Goal: Task Accomplishment & Management: Manage account settings

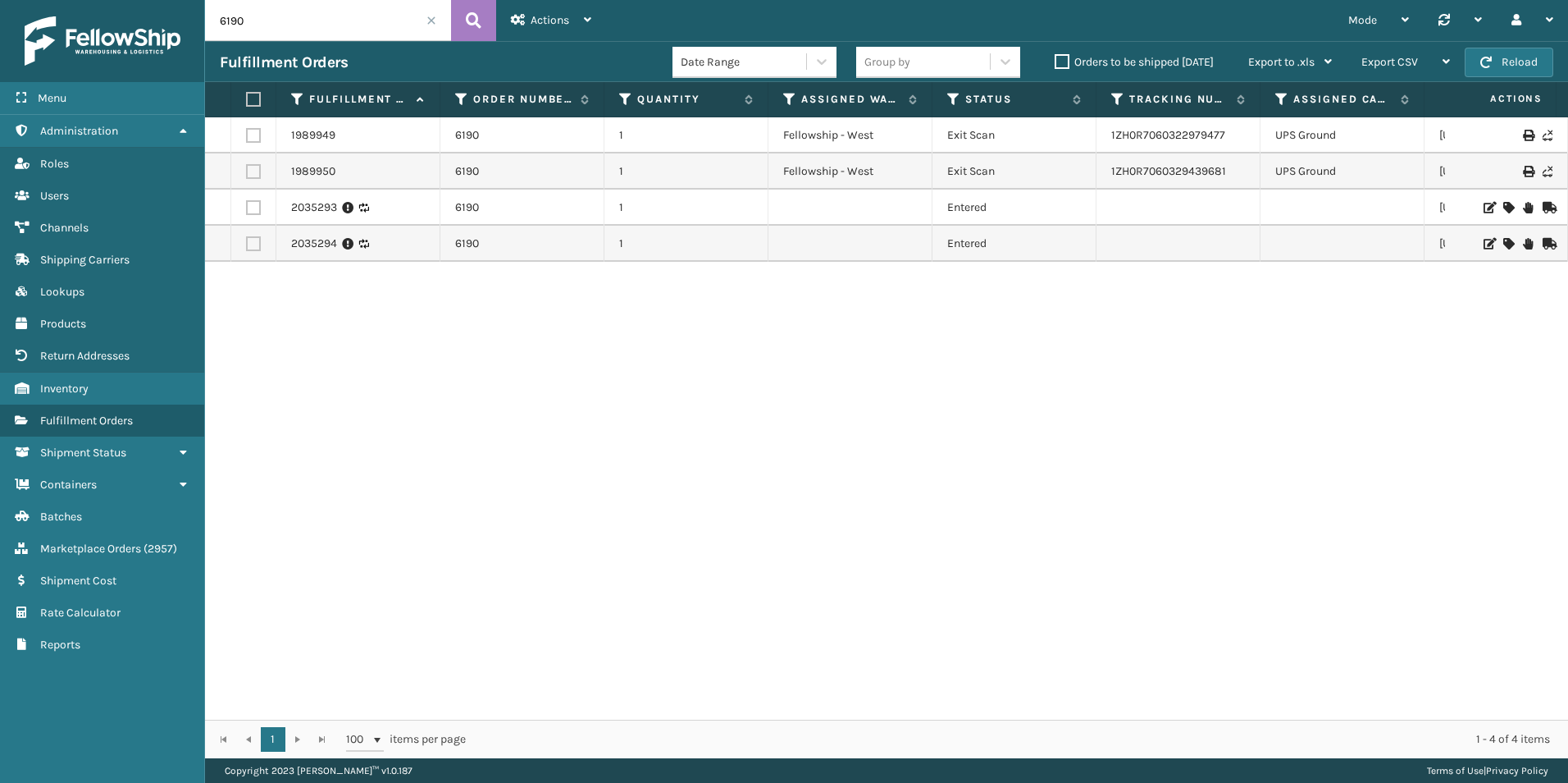
click at [260, 23] on input "6190" at bounding box center [328, 20] width 246 height 41
paste input "112-8961713-8225062-R"
type input "112-8961713-8225062-R"
click at [472, 16] on icon at bounding box center [473, 21] width 15 height 25
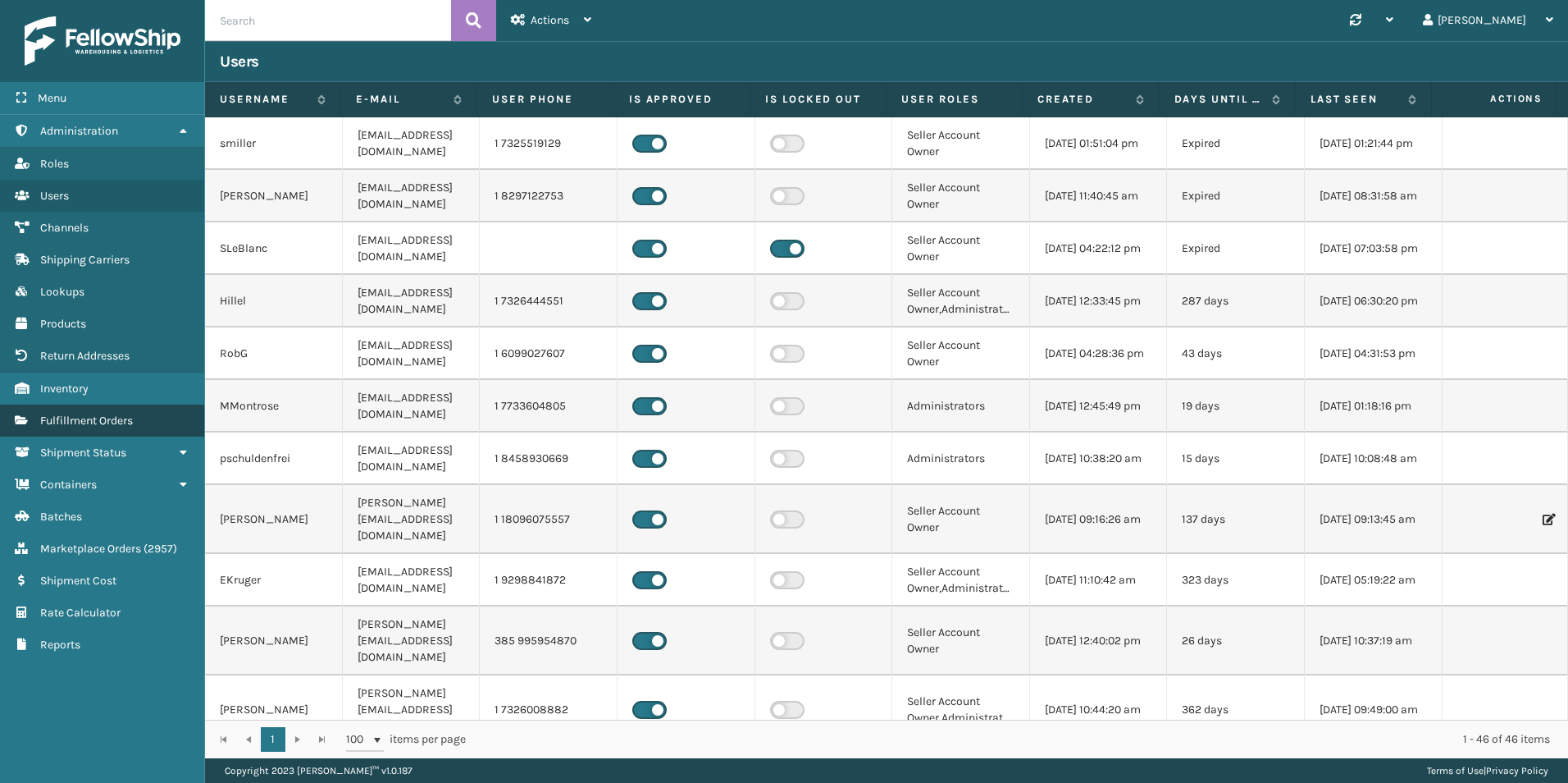
click at [117, 434] on link "Fulfillment Orders" at bounding box center [102, 420] width 204 height 32
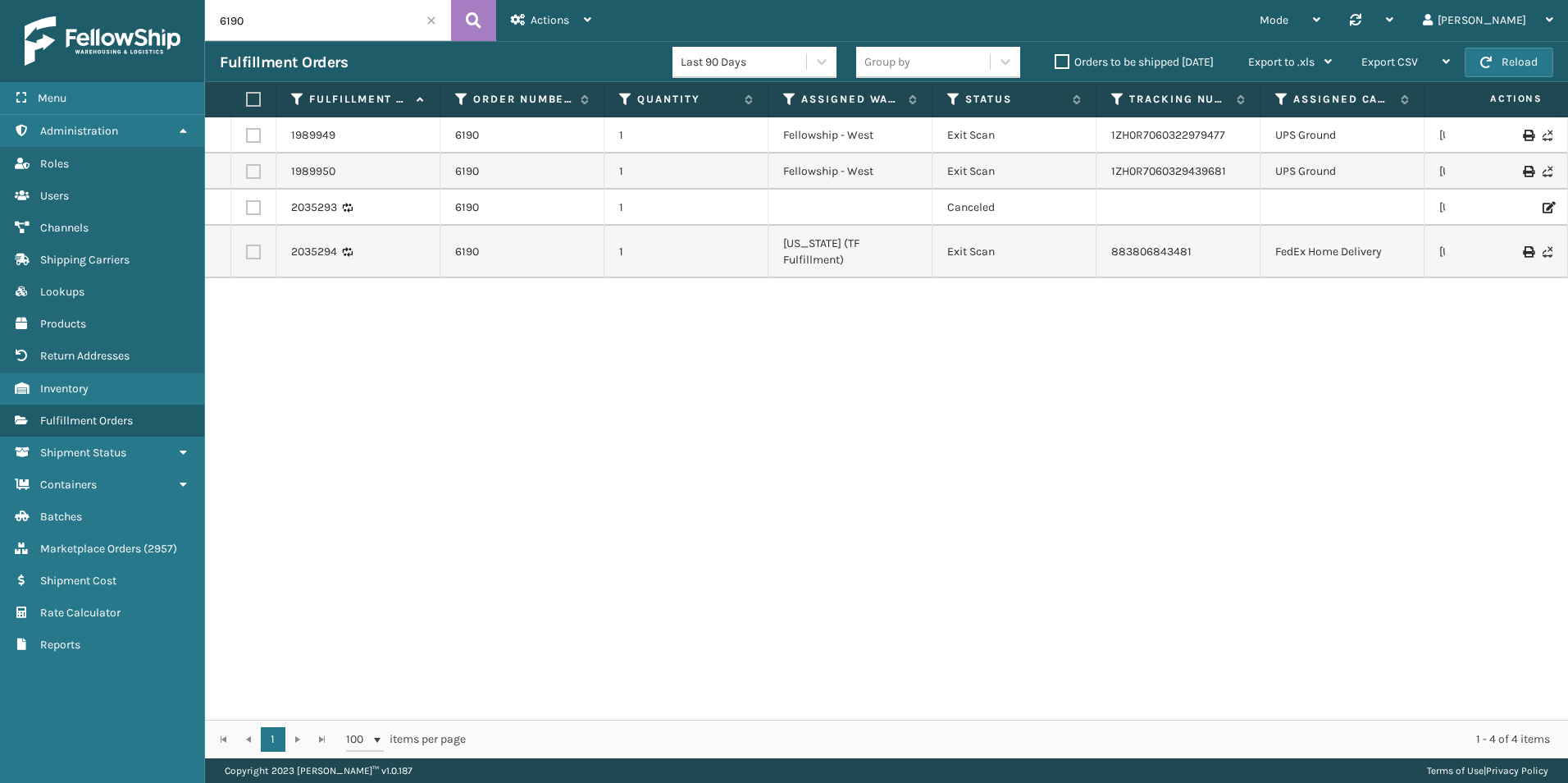
click at [279, 15] on input "6190" at bounding box center [328, 20] width 246 height 41
paste input "112-8961713-8225062-R"
type input "112-8961713-8225062-R"
click at [464, 15] on button at bounding box center [473, 20] width 45 height 41
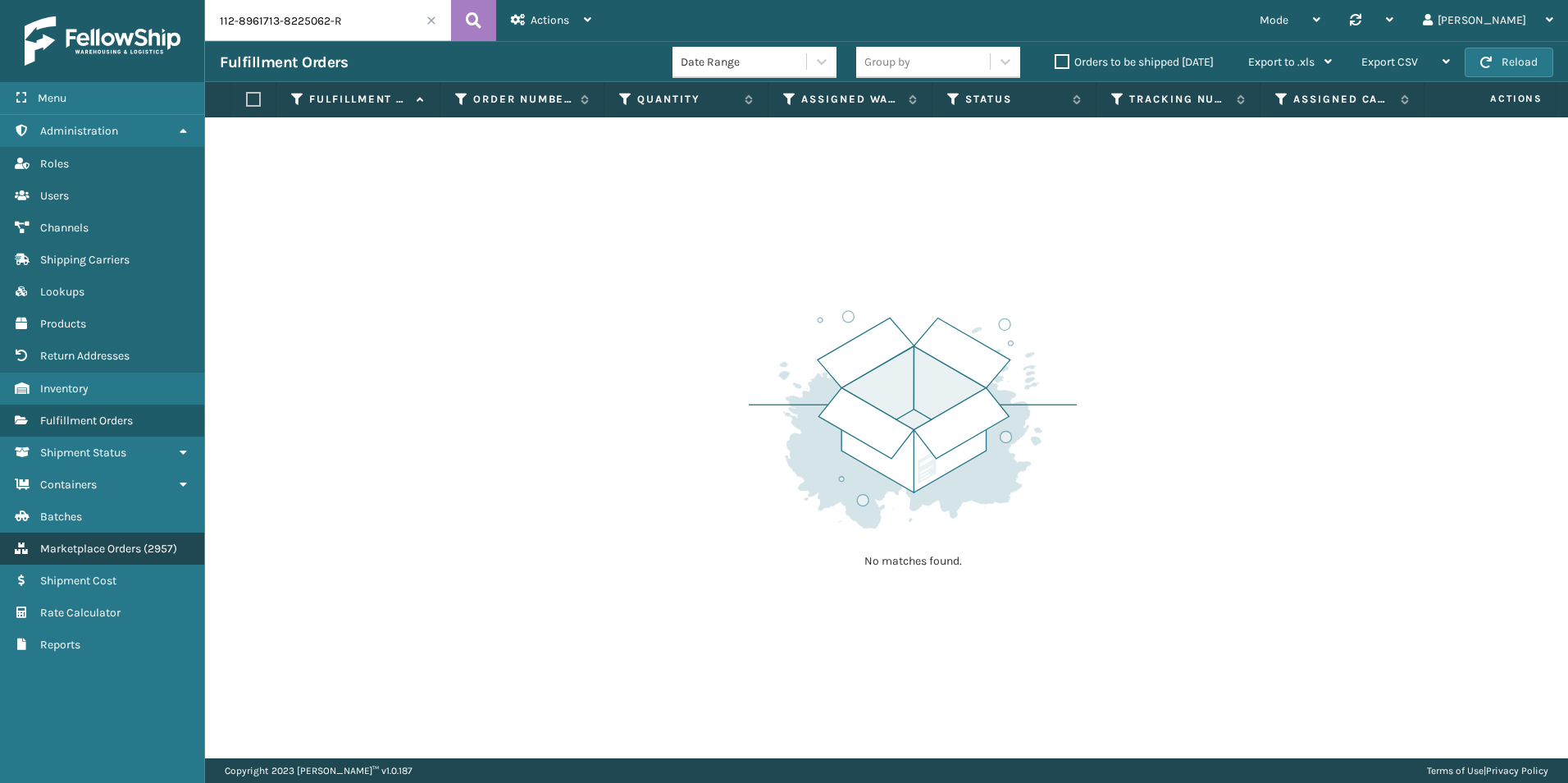
click at [80, 538] on link "Marketplace Orders ( 2957 )" at bounding box center [102, 548] width 204 height 32
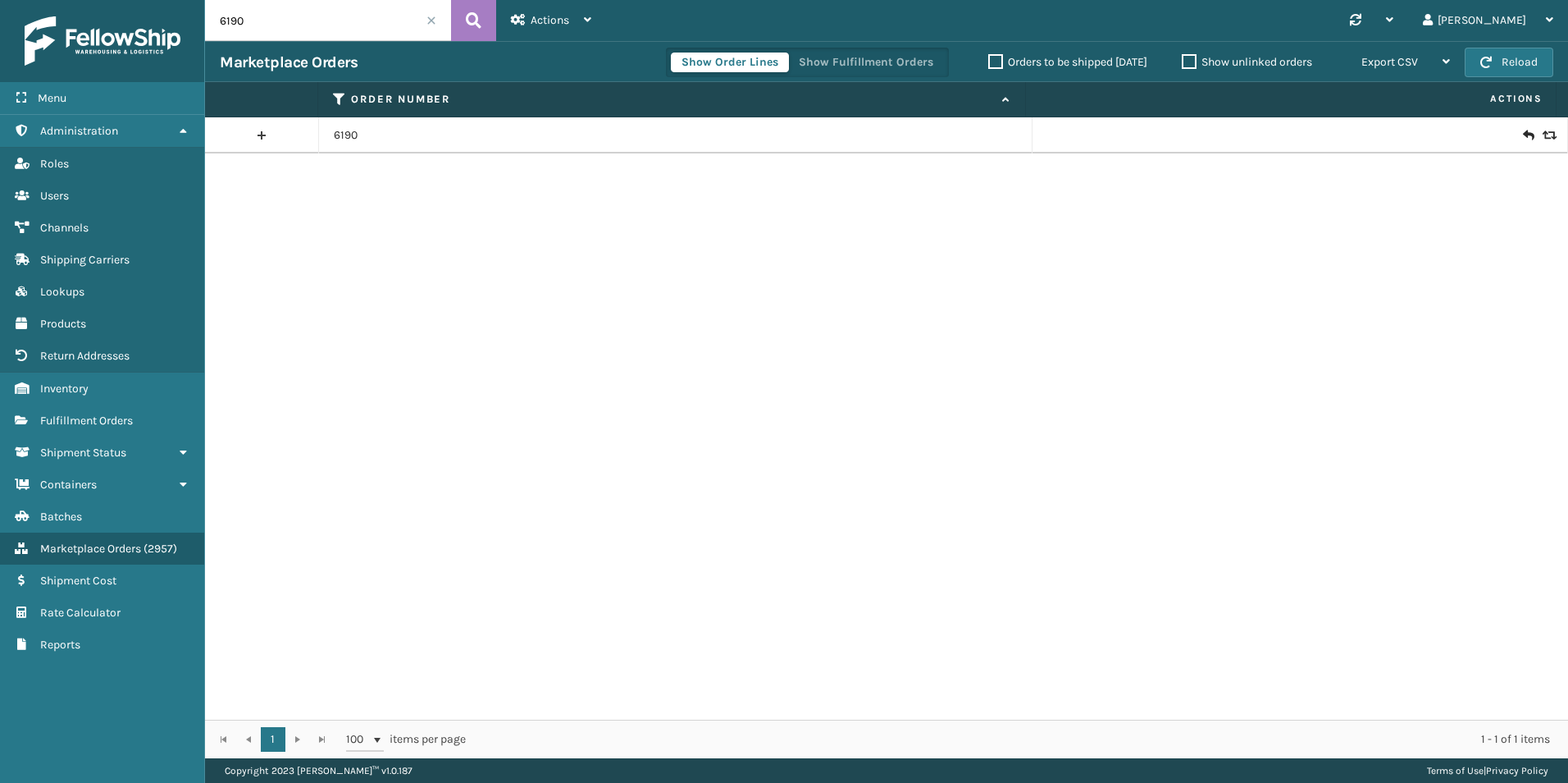
click at [320, 20] on input "6190" at bounding box center [328, 20] width 246 height 41
paste input "113-0261035-4294644"
type input "113-0261035-4294644"
click at [1542, 129] on icon at bounding box center [1547, 135] width 10 height 12
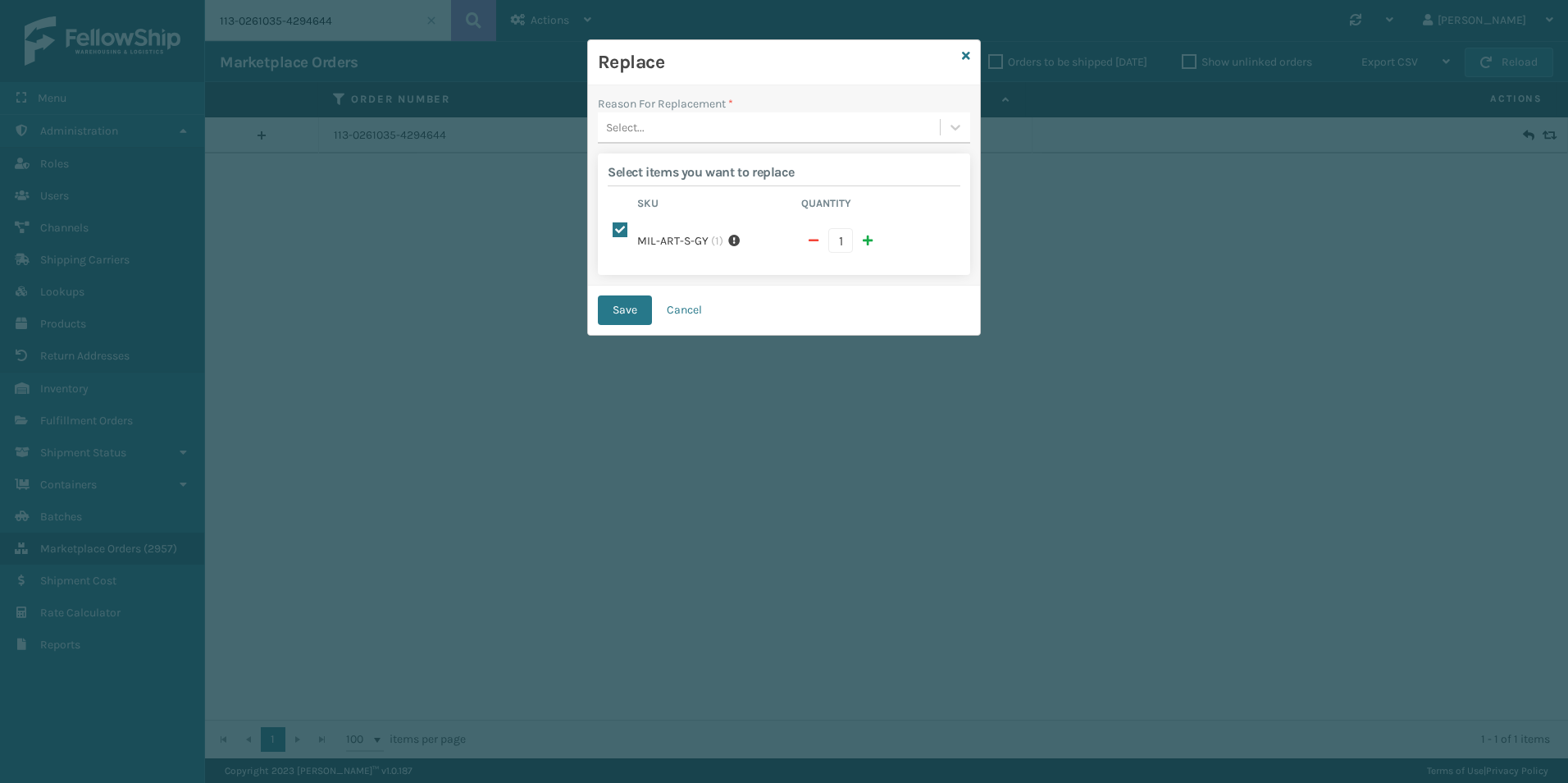
click at [660, 125] on div "Select..." at bounding box center [768, 127] width 342 height 27
click at [665, 131] on div "Select..." at bounding box center [768, 127] width 342 height 27
click at [693, 182] on div "Arrived damaged" at bounding box center [784, 169] width 373 height 31
click at [693, 130] on div "Arrived damaged" at bounding box center [774, 127] width 335 height 17
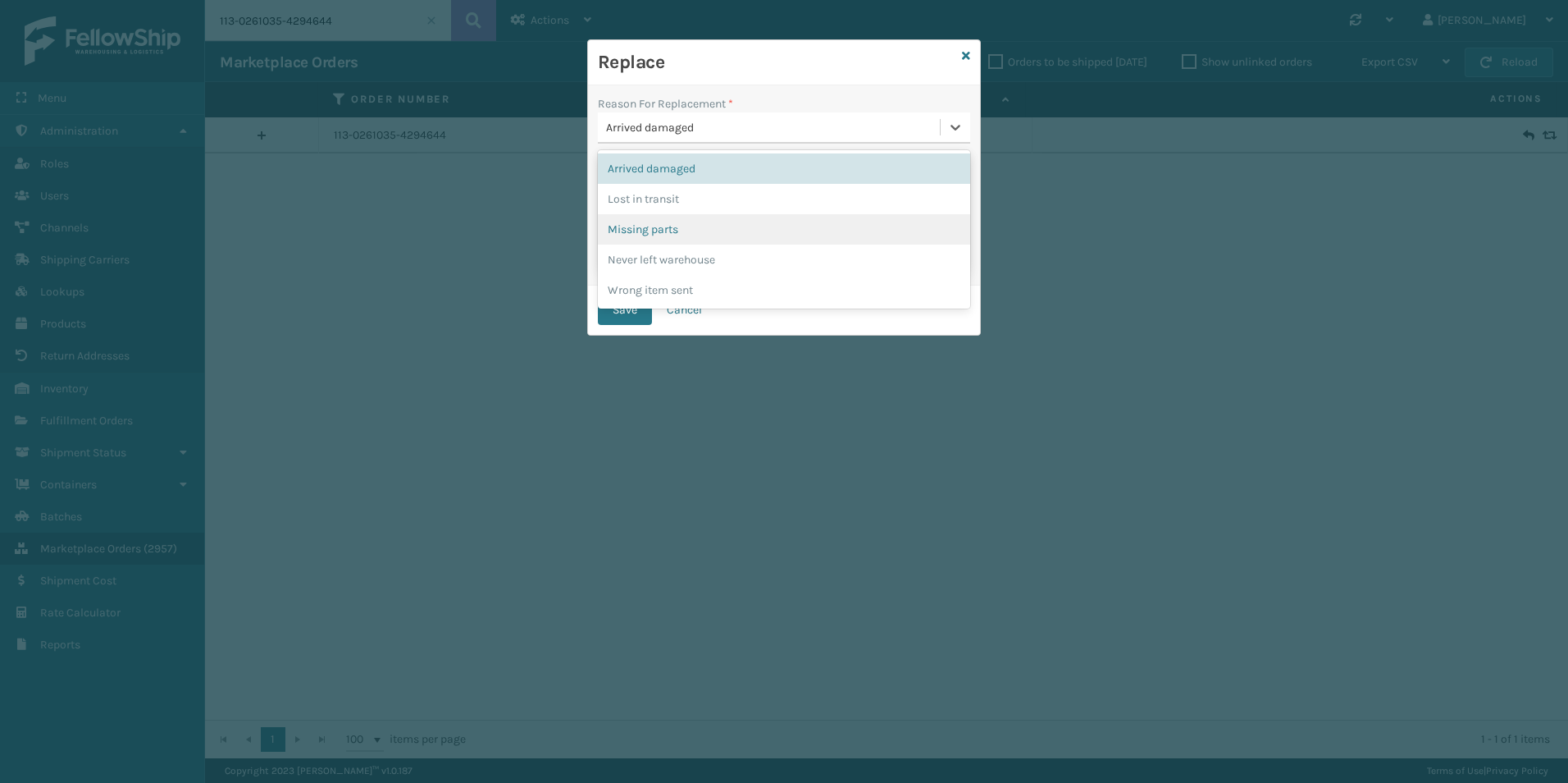
click at [668, 230] on div "Missing parts" at bounding box center [784, 229] width 373 height 31
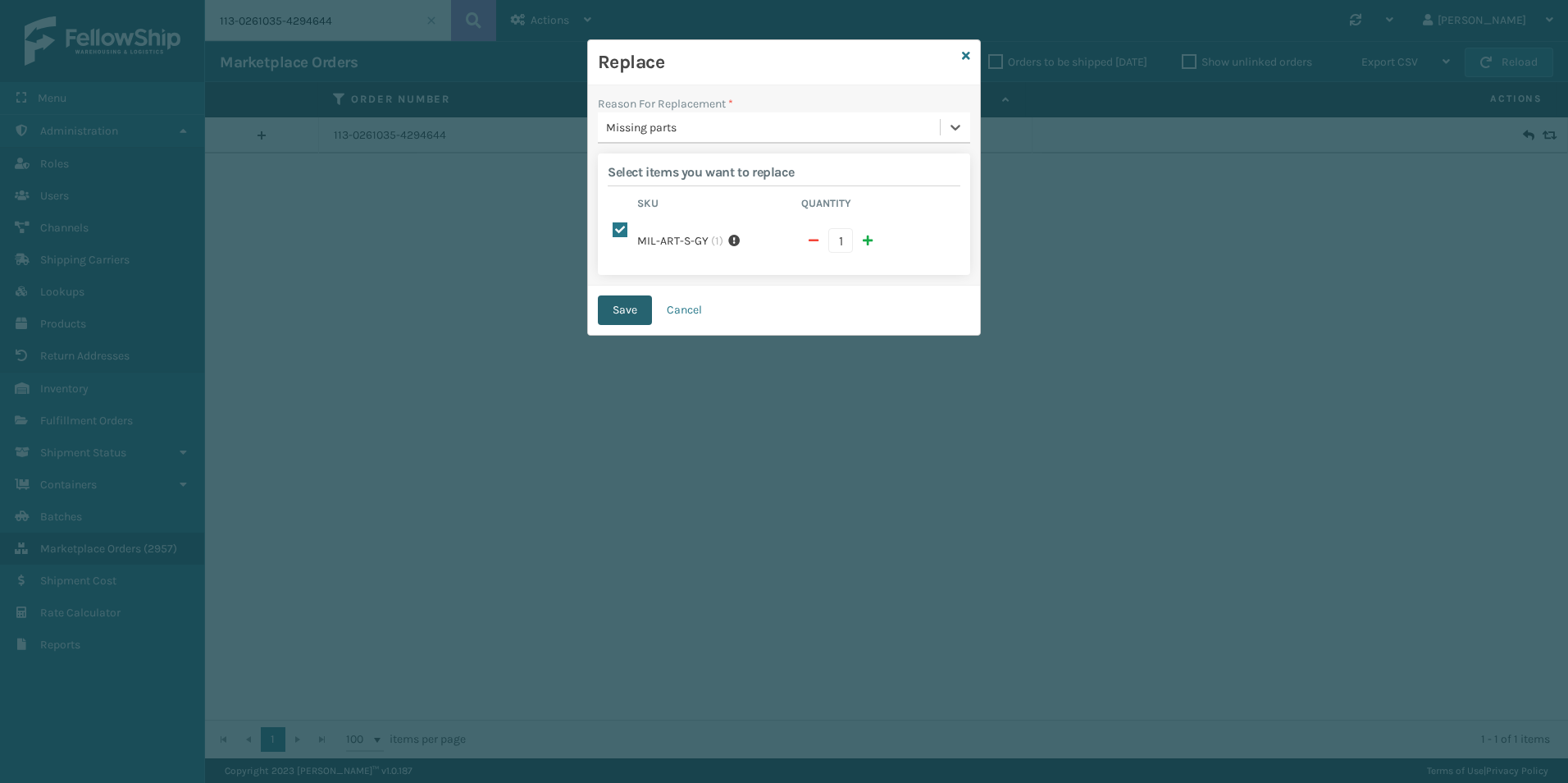
click at [619, 305] on button "Save" at bounding box center [625, 310] width 55 height 30
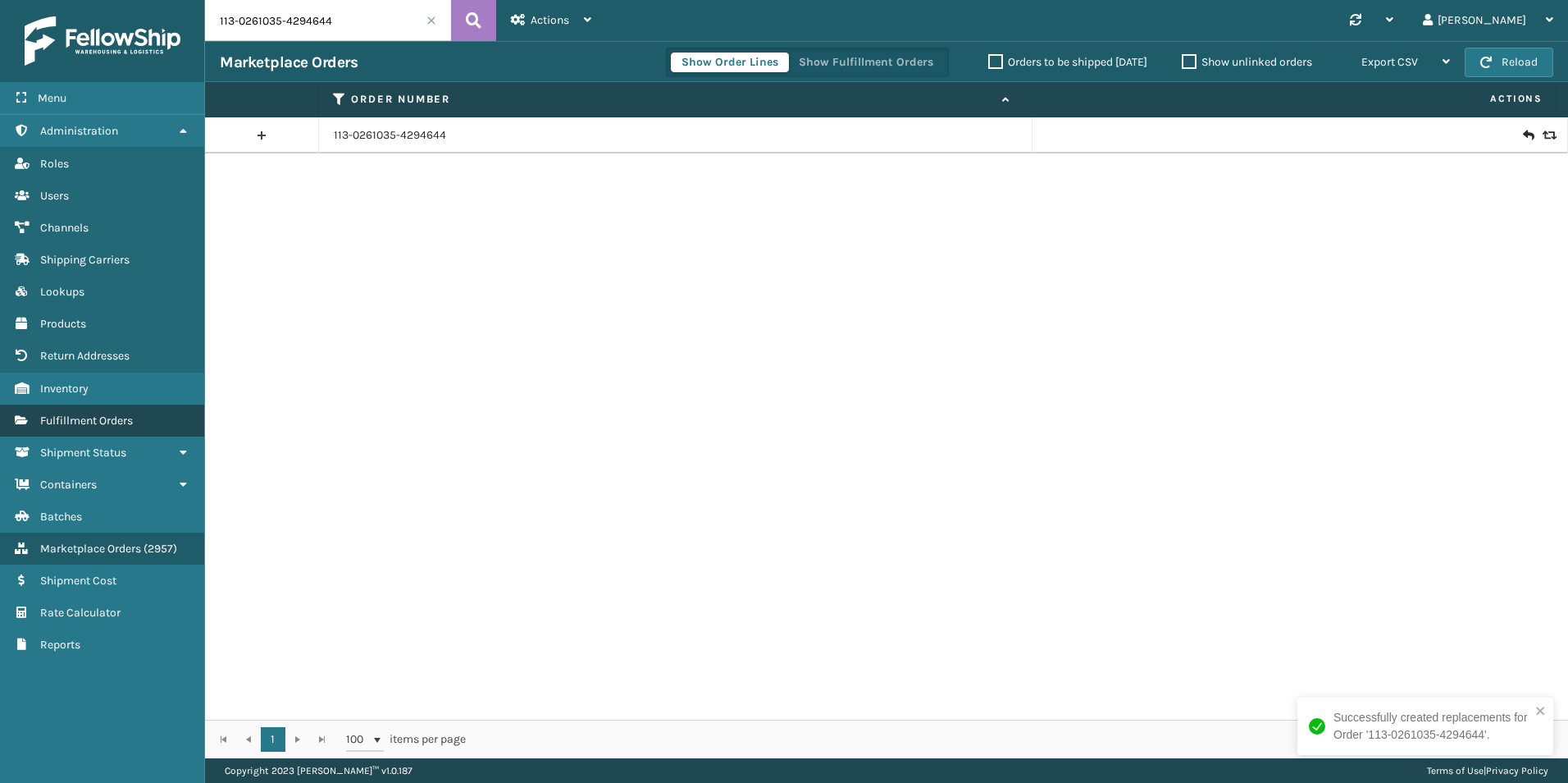
click at [104, 410] on link "Fulfillment Orders" at bounding box center [102, 420] width 204 height 32
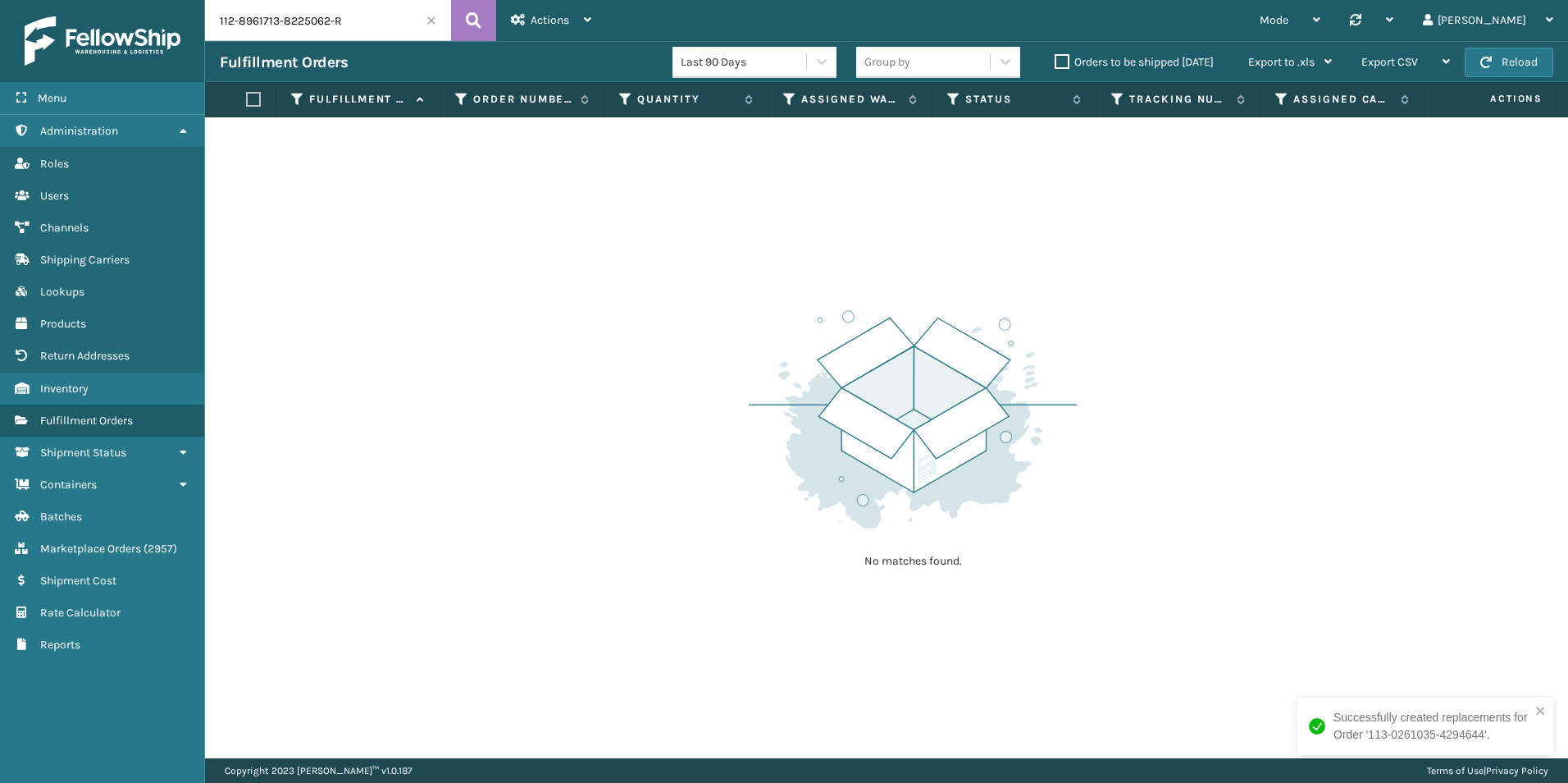
click at [360, 15] on input "112-8961713-8225062-R" at bounding box center [328, 20] width 246 height 41
paste input "3-0261035-4294644"
type input "113-0261035-4294644"
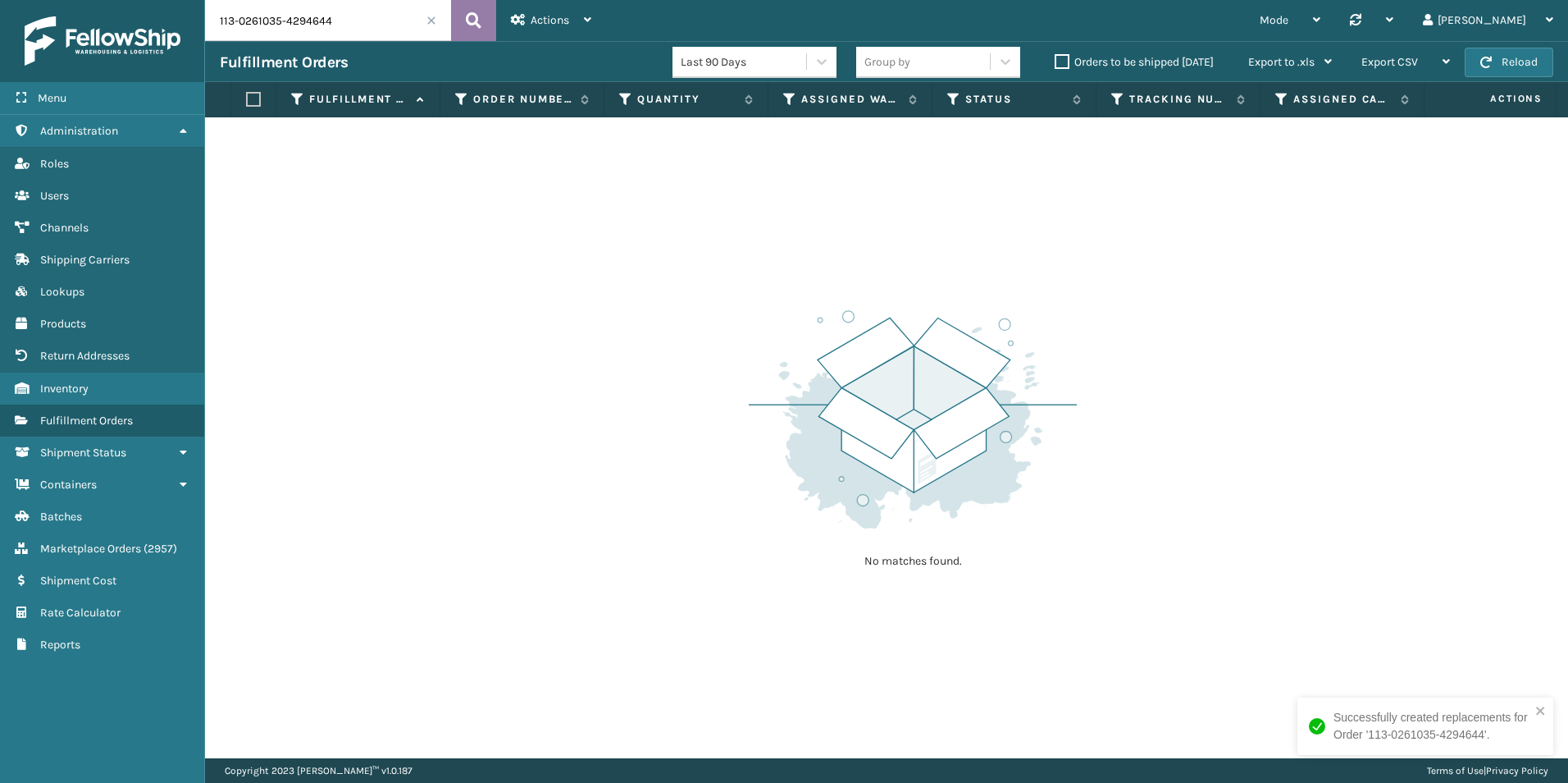
click at [465, 27] on button at bounding box center [473, 20] width 45 height 41
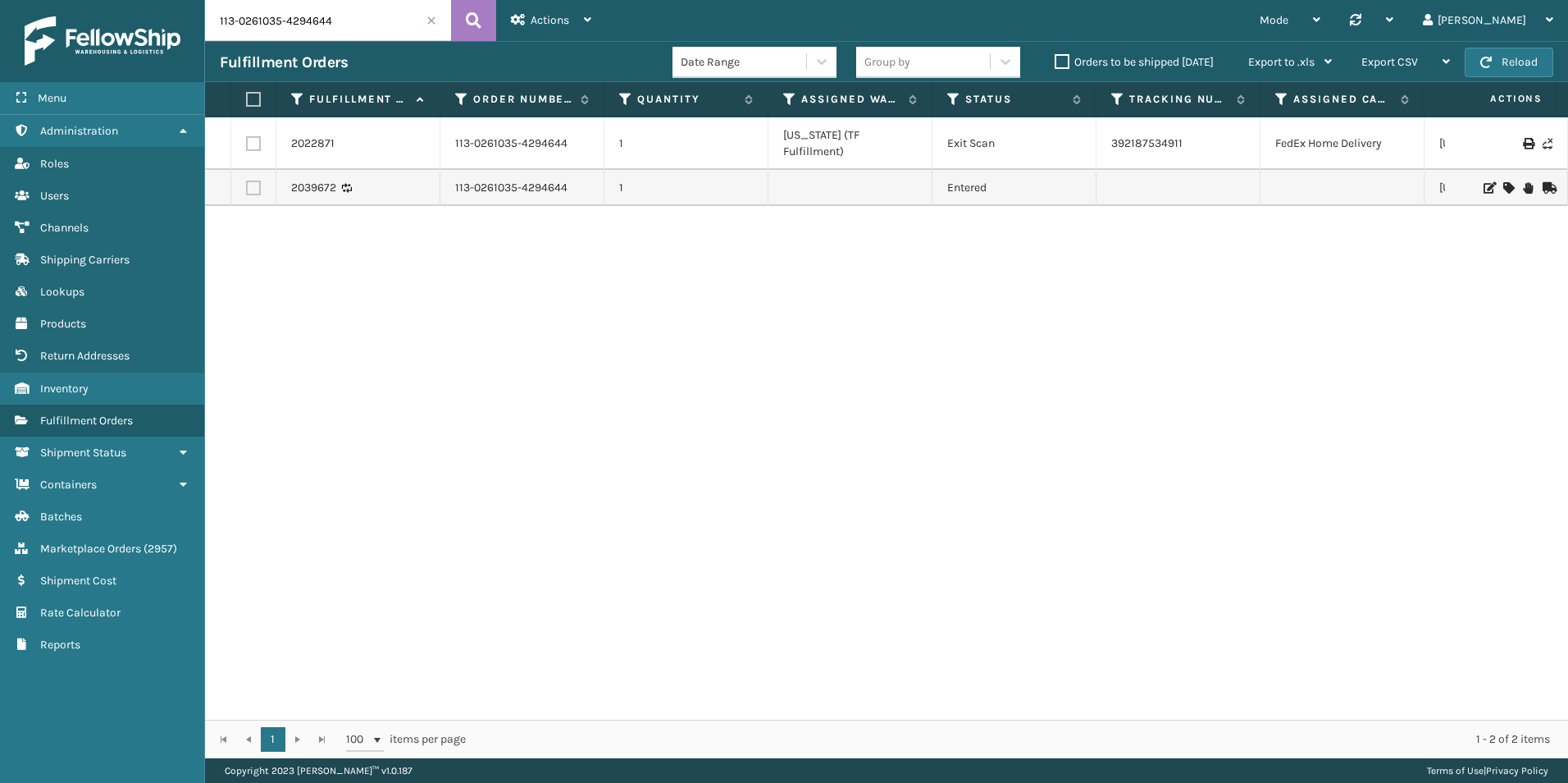
drag, startPoint x: 330, startPoint y: 27, endPoint x: 0, endPoint y: 29, distance: 330.0
click at [0, 28] on html "Menu Administration Roles Users Channels Shipping Carriers Lookups Products Ret…" at bounding box center [784, 391] width 1568 height 783
paste input "6190"
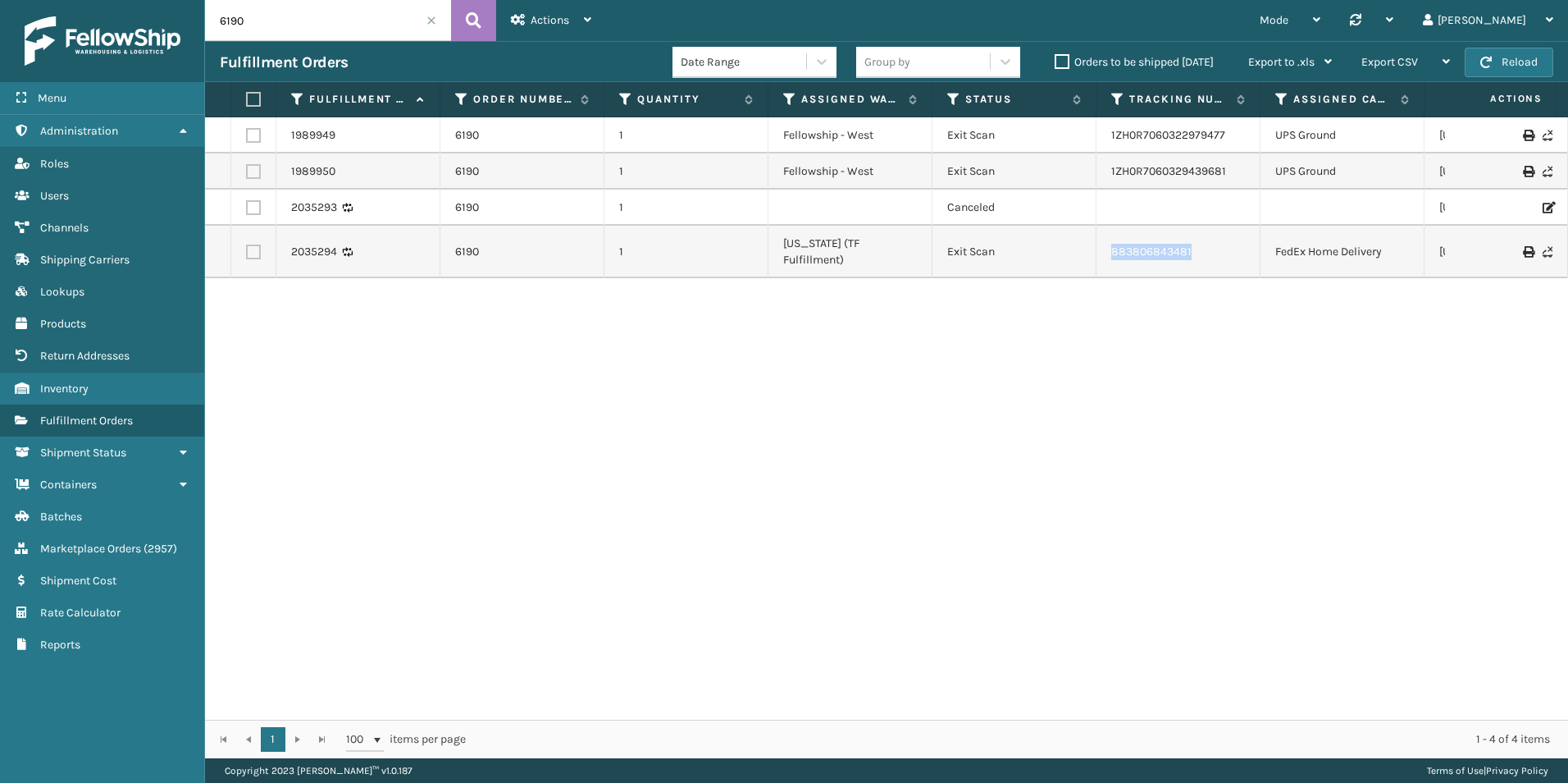
drag, startPoint x: 1173, startPoint y: 247, endPoint x: 1060, endPoint y: 252, distance: 113.1
click at [1060, 252] on tr "2035294 6190 1 Indiana (TF Fulfillment) Exit Scan 883806843481 FedEx Home Deliv…" at bounding box center [1040, 251] width 1670 height 53
copy tr "883806843481"
click at [280, 28] on input "6190" at bounding box center [328, 20] width 246 height 41
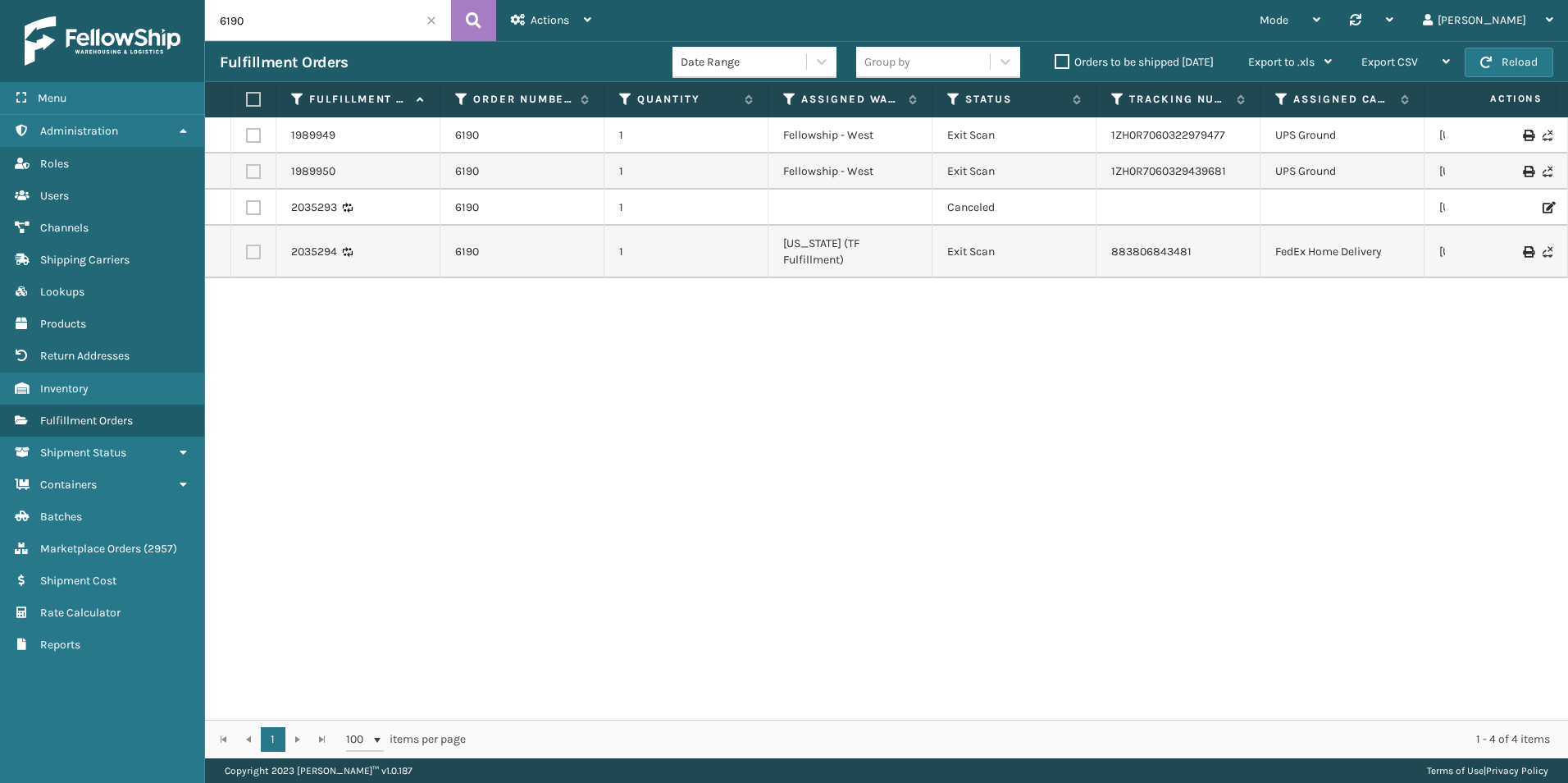
paste input "113-0261035-4294644"
type input "113-0261035-4294644"
click at [471, 25] on icon at bounding box center [473, 21] width 15 height 25
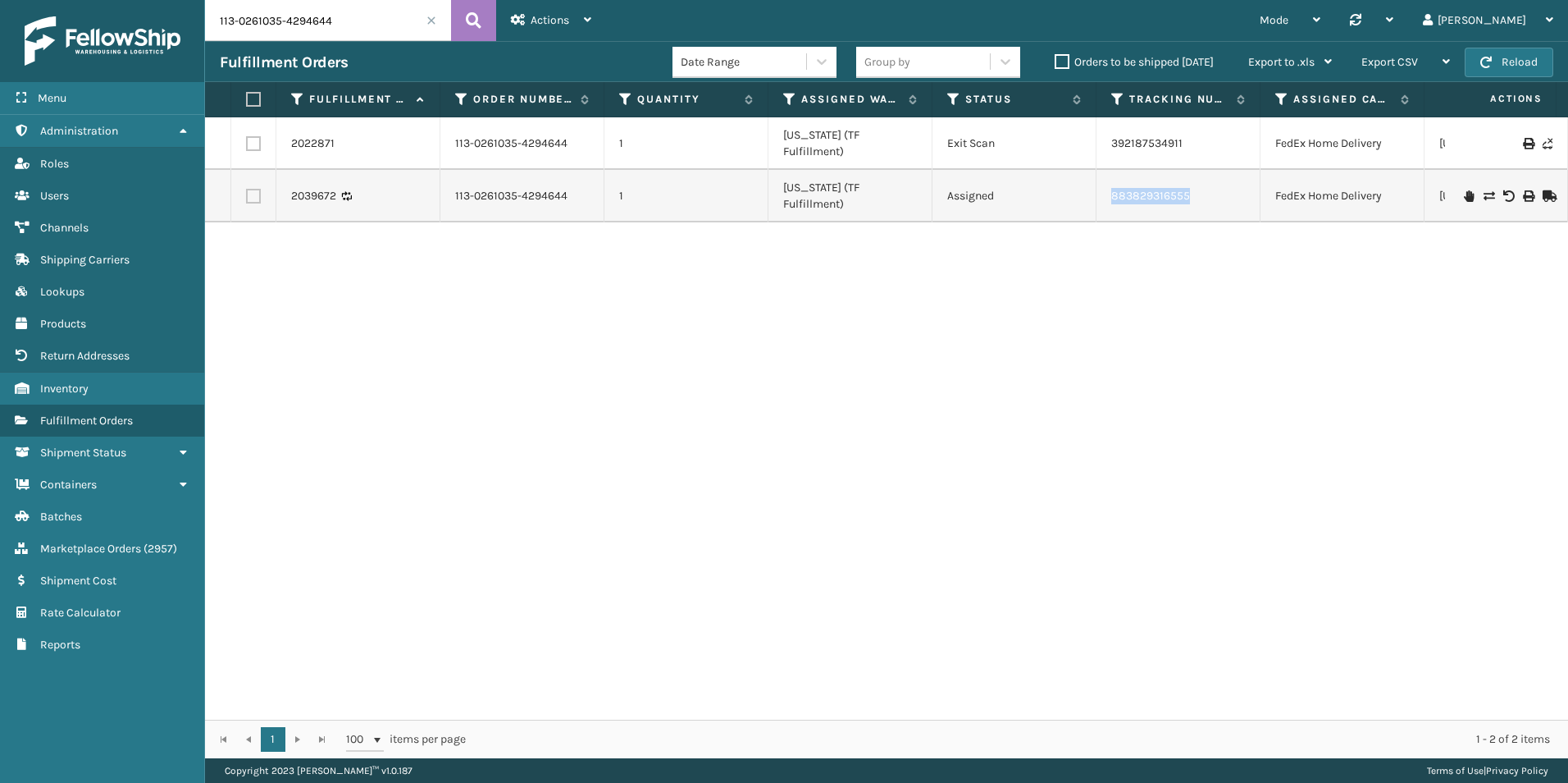
drag, startPoint x: 1212, startPoint y: 171, endPoint x: 1106, endPoint y: 171, distance: 106.0
click at [1106, 171] on td "883829316555" at bounding box center [1178, 196] width 164 height 53
copy link "883829316555"
click at [322, 16] on input "113-0261035-4294644" at bounding box center [328, 20] width 246 height 41
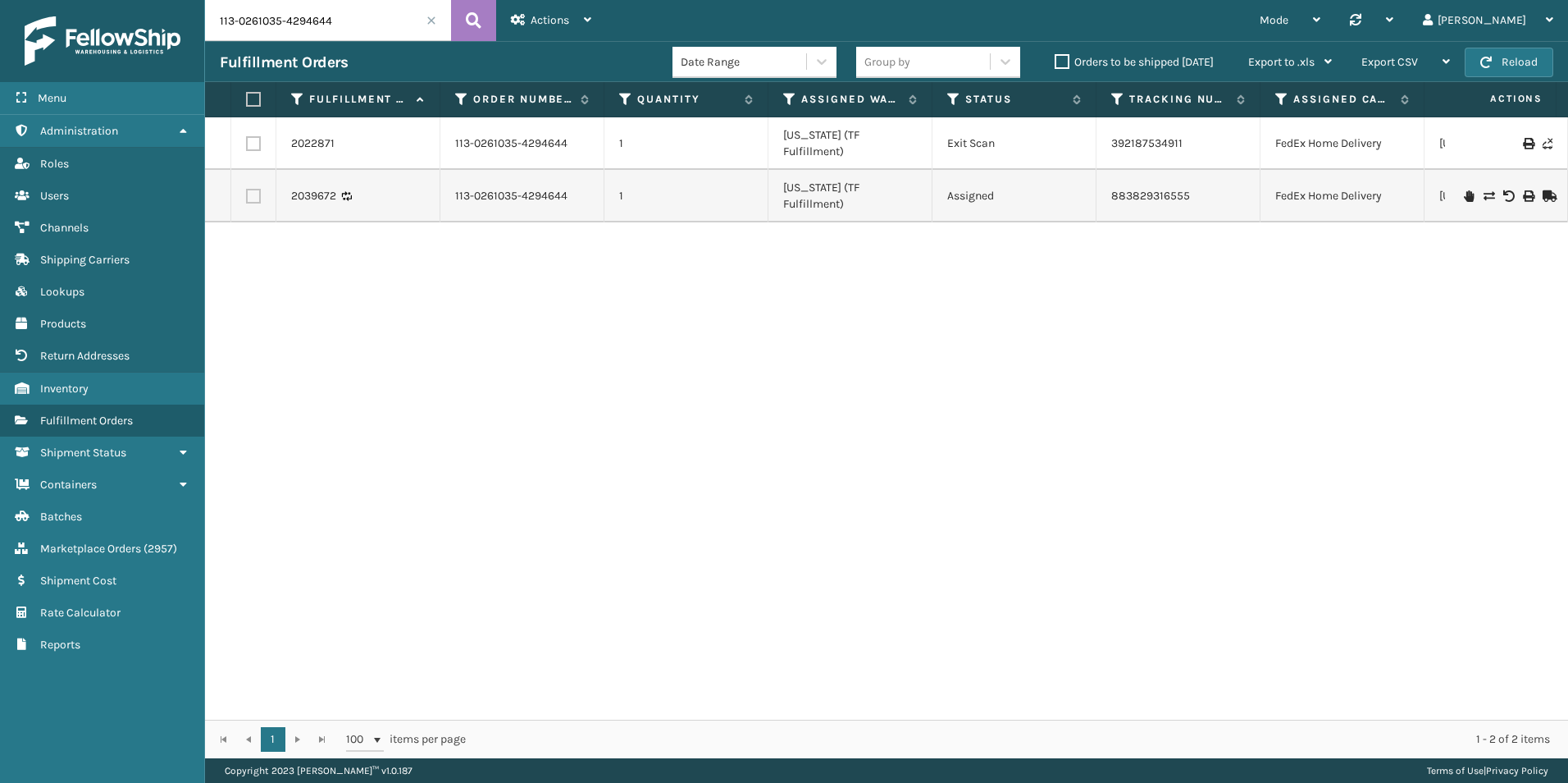
click at [322, 16] on input "113-0261035-4294644" at bounding box center [328, 20] width 246 height 41
paste input "46987"
type input "46987"
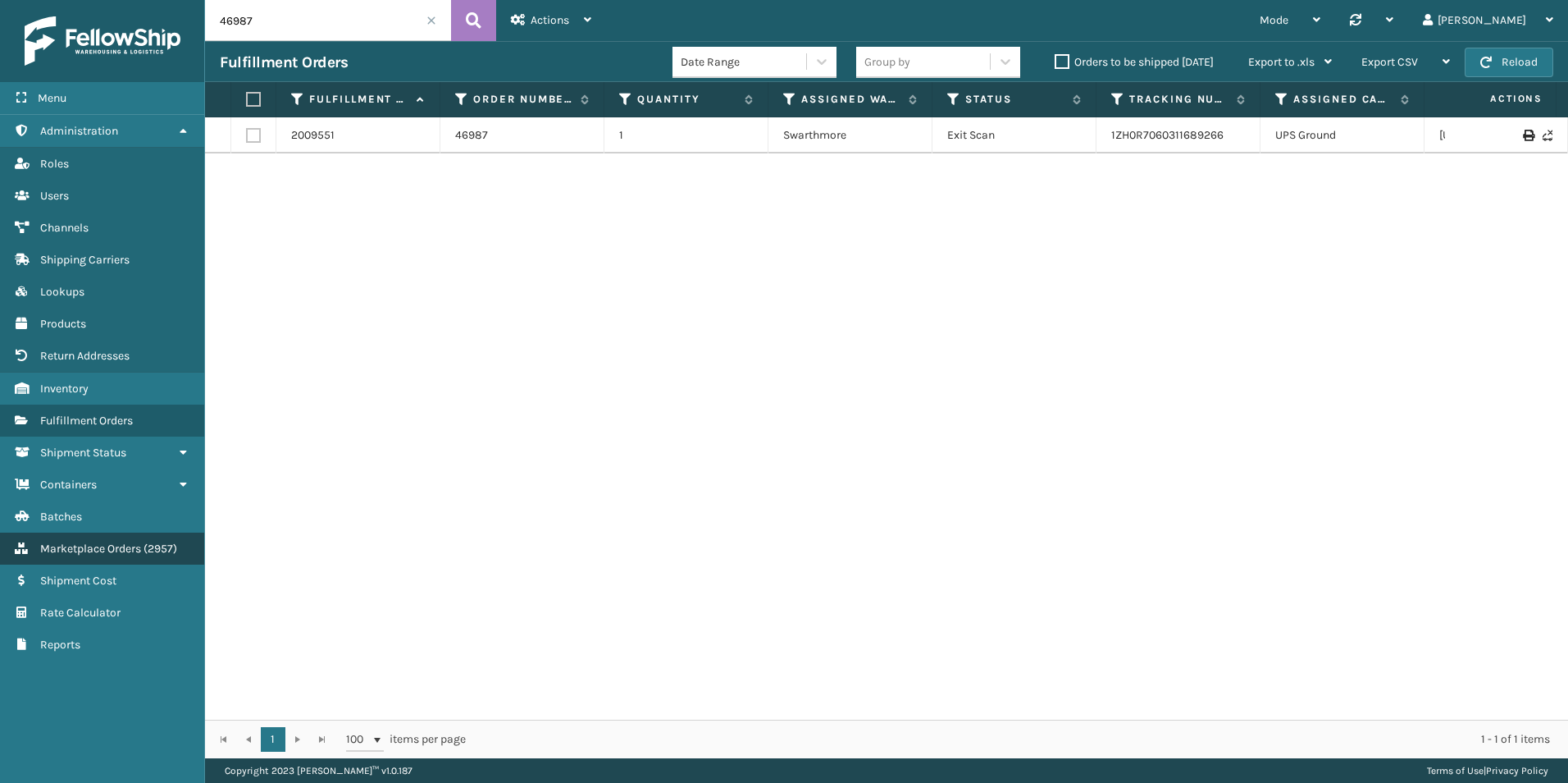
click at [93, 548] on span "Marketplace Orders" at bounding box center [90, 548] width 101 height 14
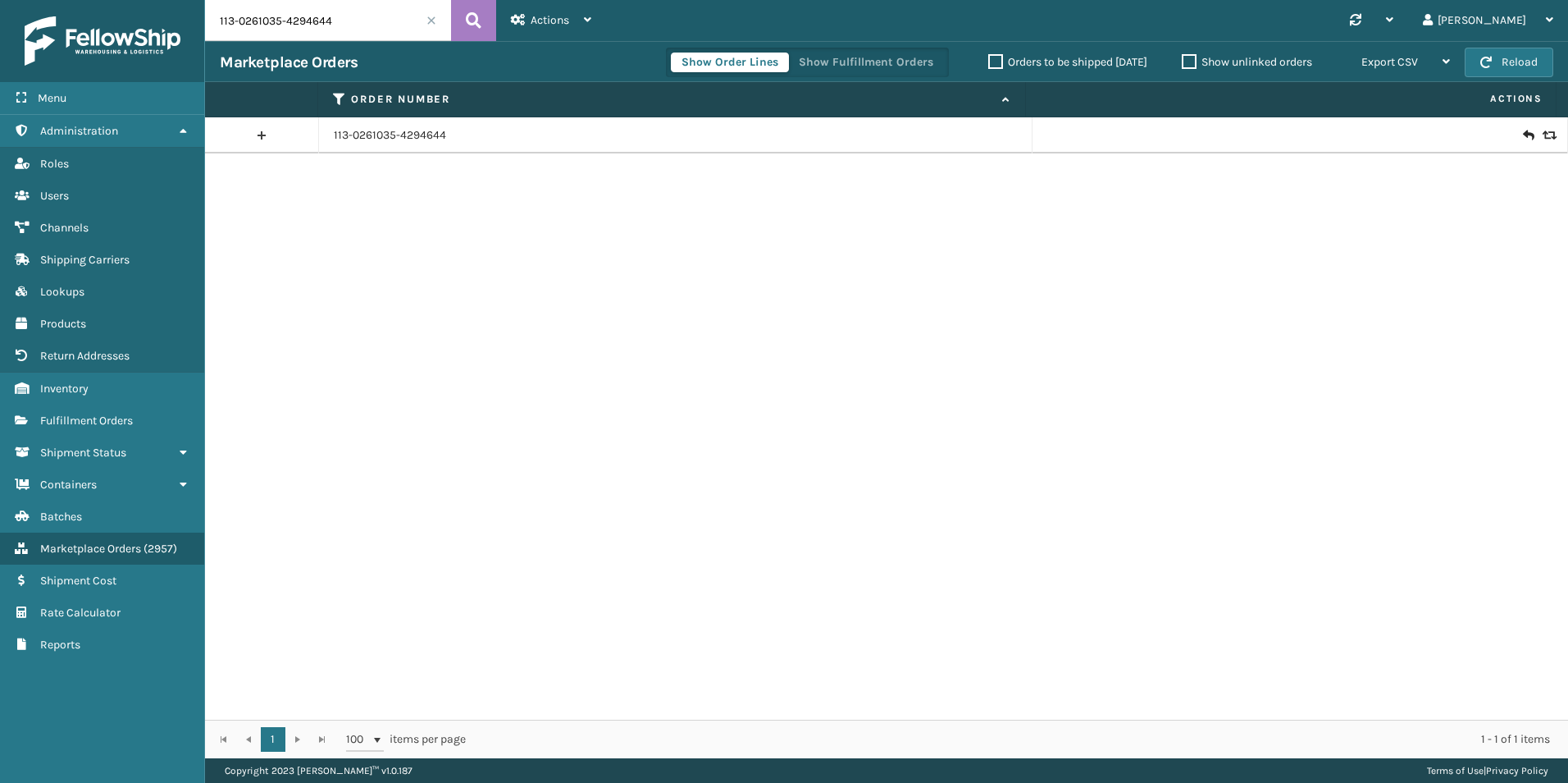
click at [381, 33] on input "113-0261035-4294644" at bounding box center [328, 20] width 246 height 41
click at [379, 31] on input "113-0261035-4294644" at bounding box center [328, 20] width 246 height 41
paste input "46987"
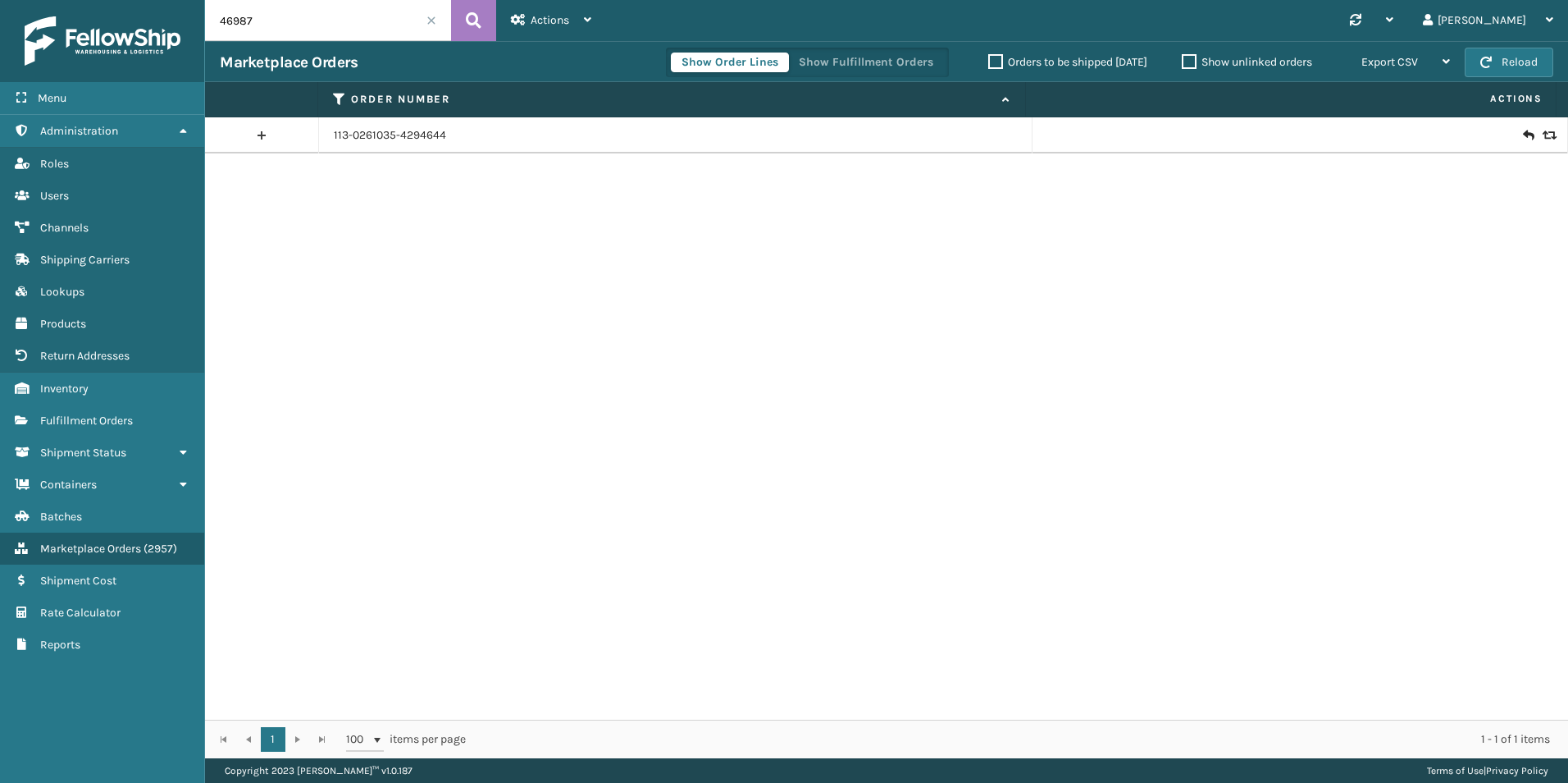
type input "46987"
click at [1542, 137] on icon at bounding box center [1547, 135] width 10 height 12
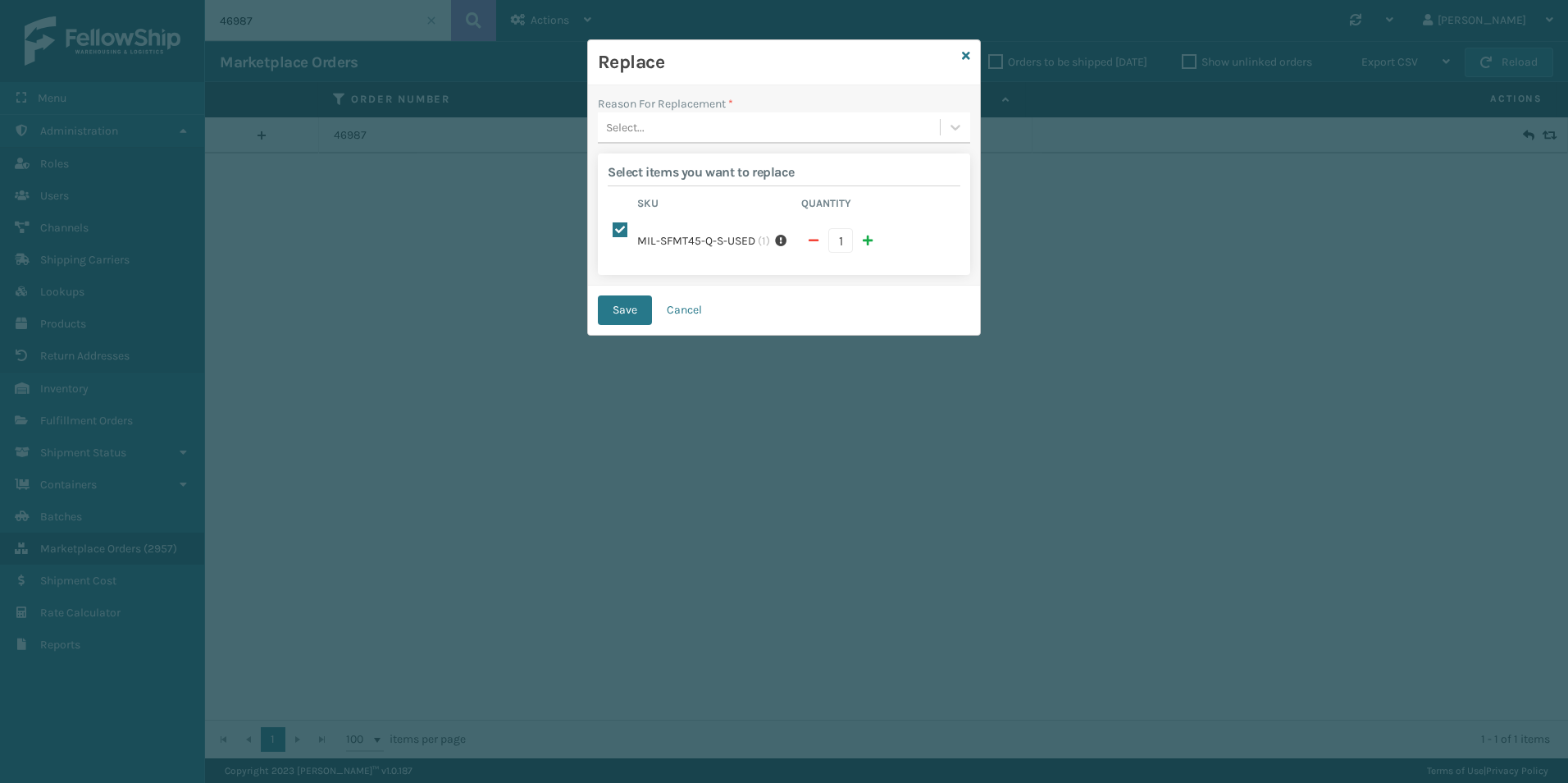
click at [732, 120] on div "Select..." at bounding box center [768, 127] width 342 height 27
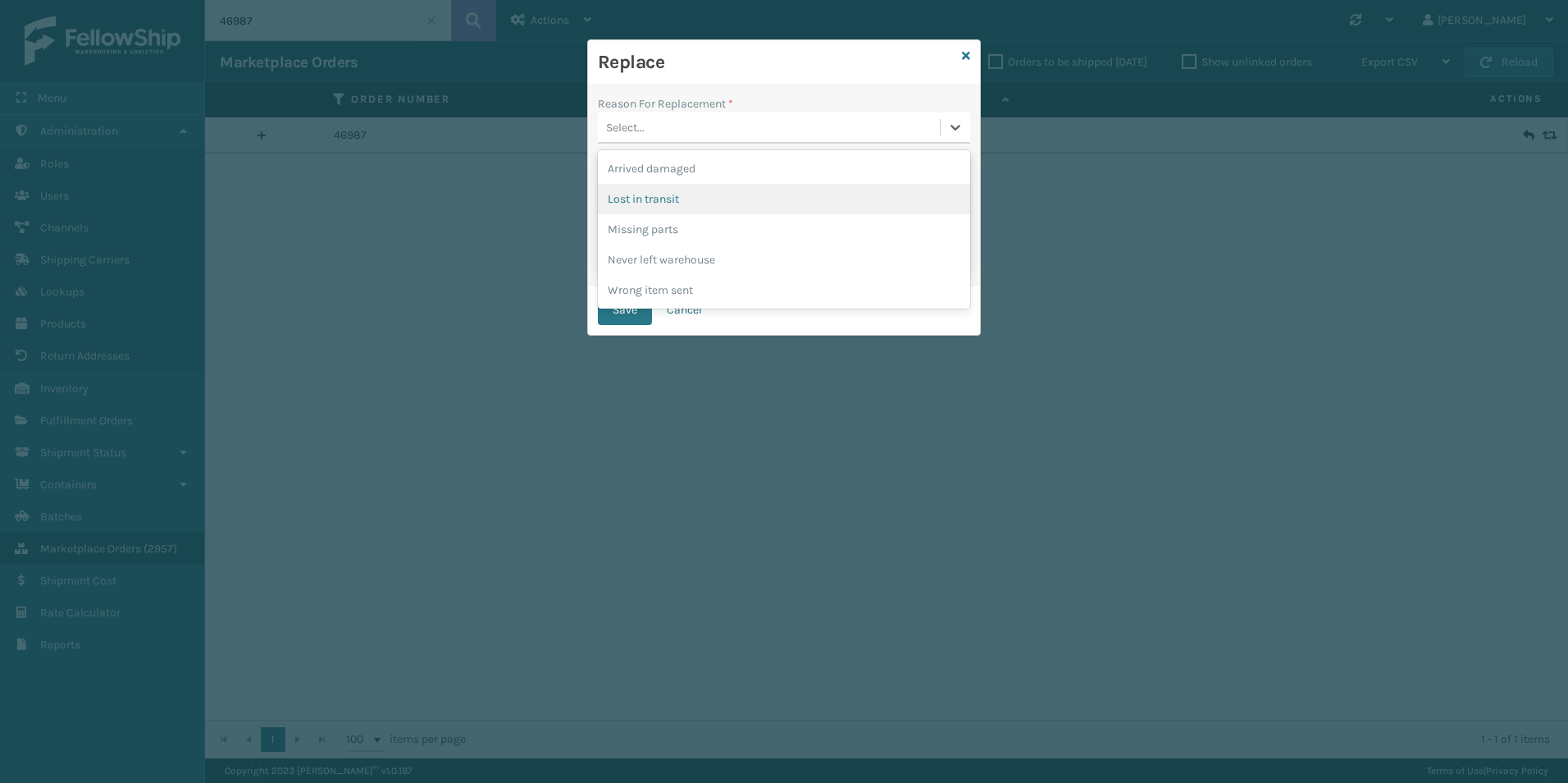
click at [676, 211] on div "Lost in transit" at bounding box center [784, 199] width 373 height 31
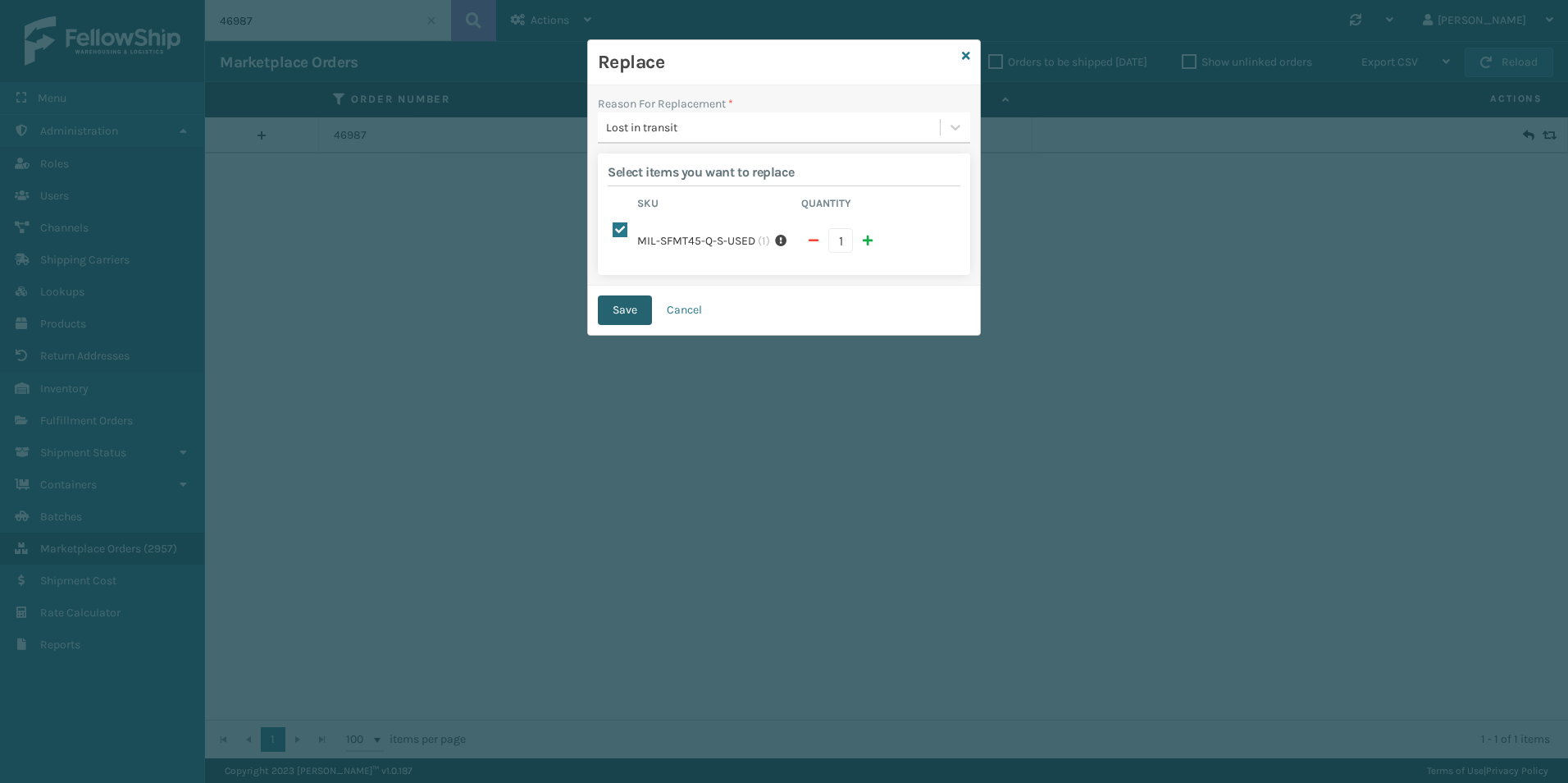
click at [630, 303] on button "Save" at bounding box center [625, 310] width 55 height 30
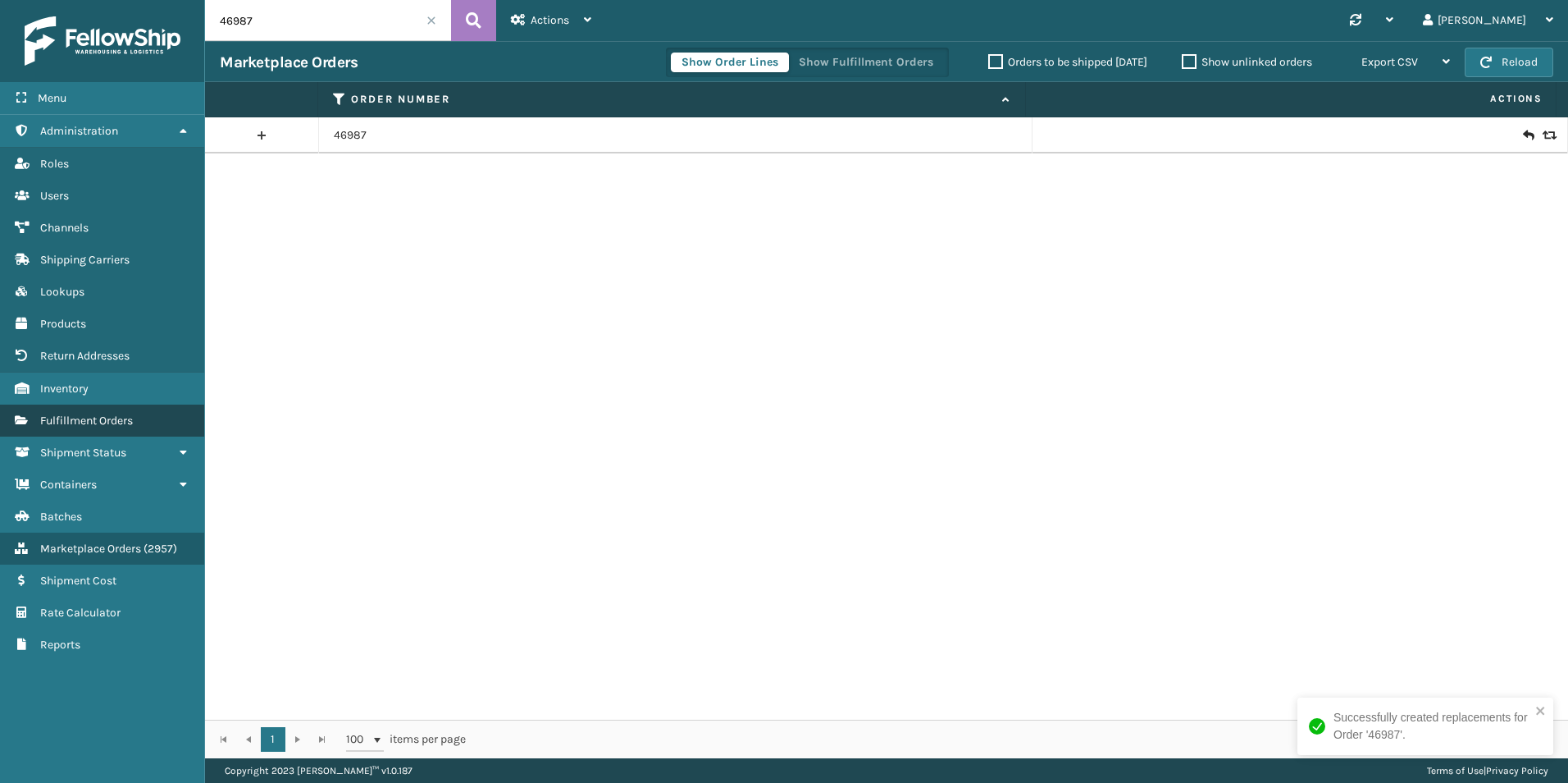
click at [132, 421] on span "Fulfillment Orders" at bounding box center [86, 421] width 93 height 14
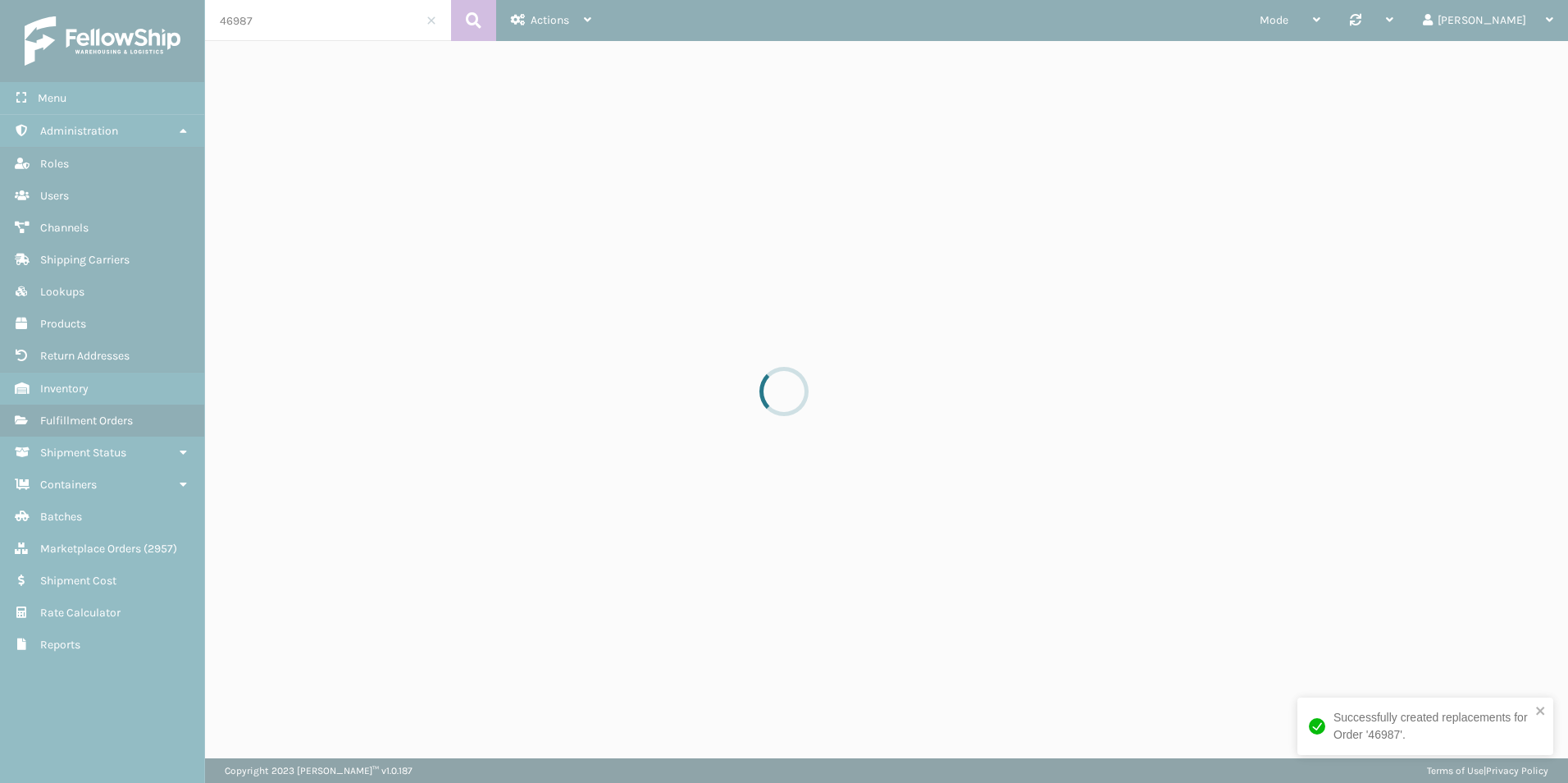
click at [265, 14] on div at bounding box center [784, 391] width 1568 height 783
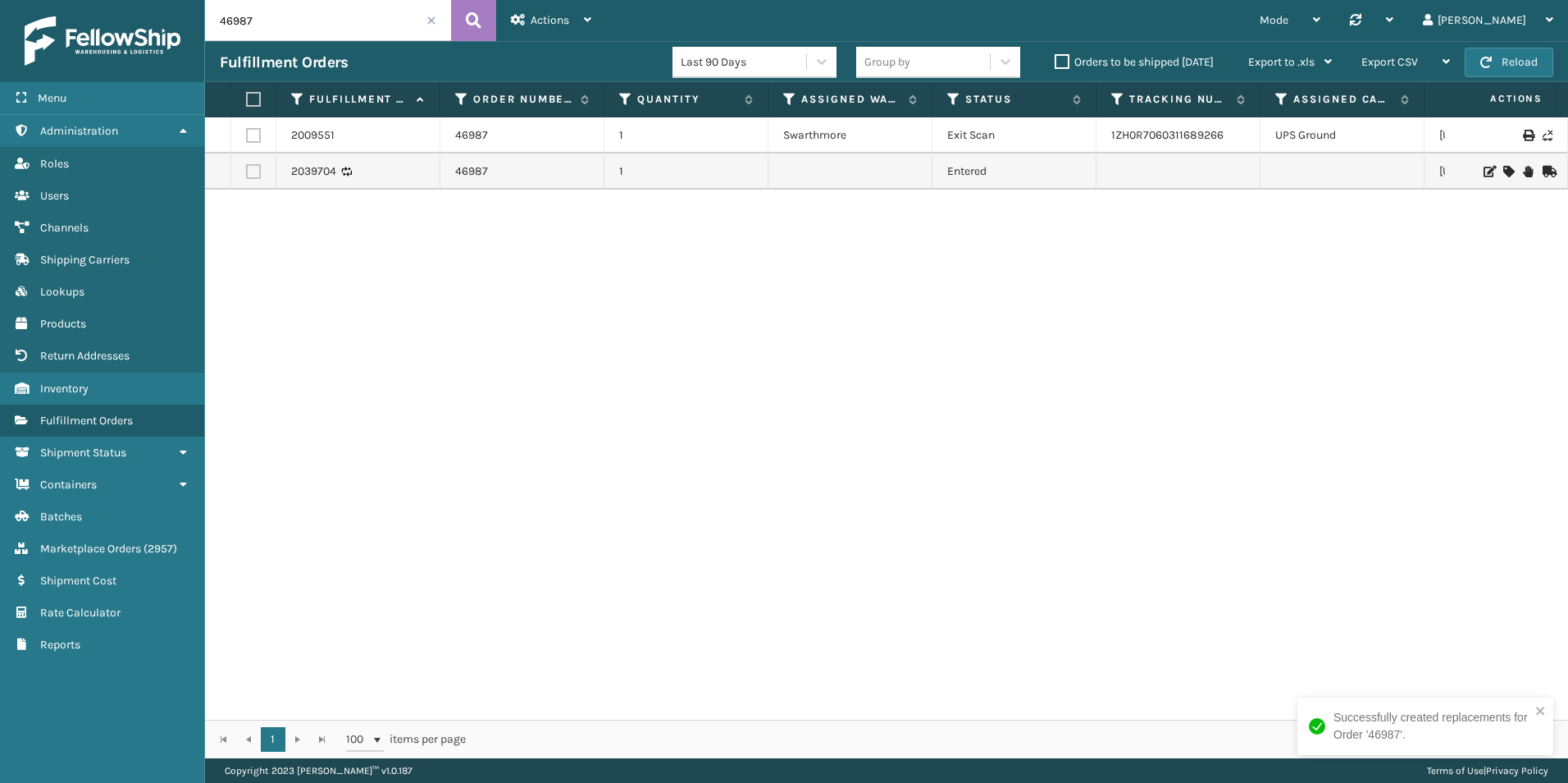
click at [263, 20] on input "46987" at bounding box center [328, 20] width 246 height 41
